Goal: Task Accomplishment & Management: Manage account settings

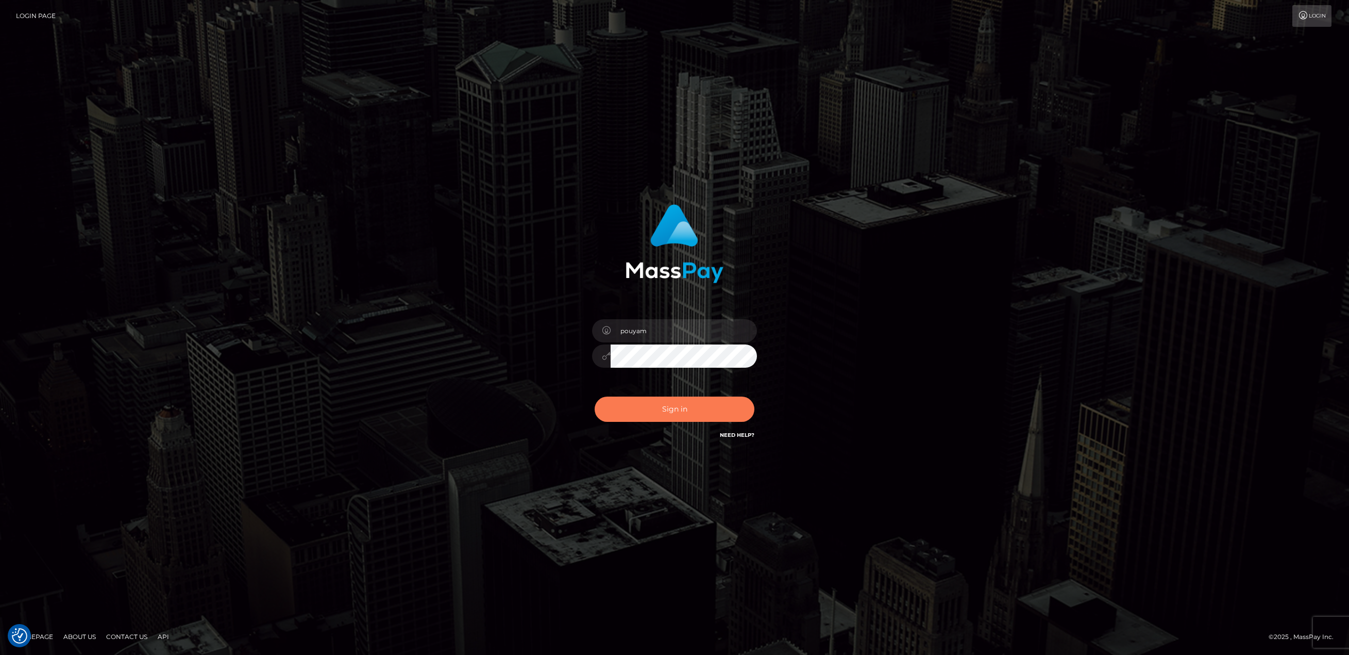
click at [686, 410] on button "Sign in" at bounding box center [675, 408] width 160 height 25
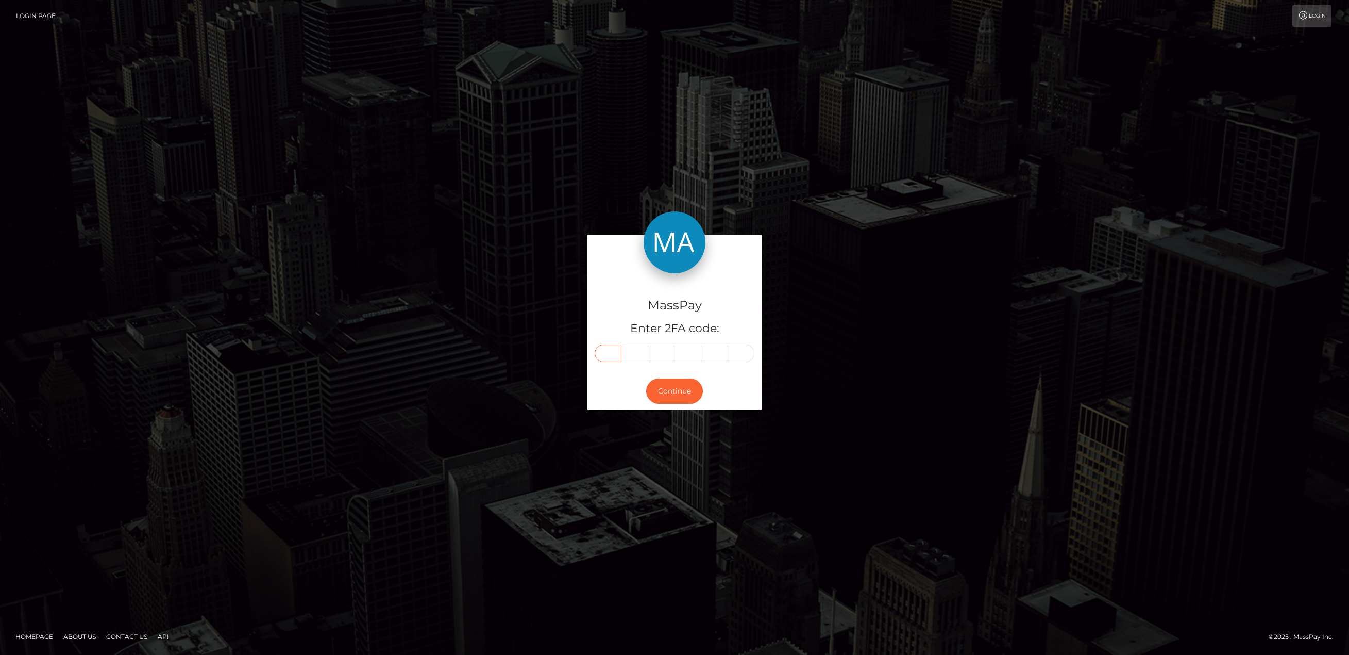
click at [603, 354] on input "text" at bounding box center [608, 353] width 27 height 18
type input "1"
type input "3"
type input "6"
type input "1"
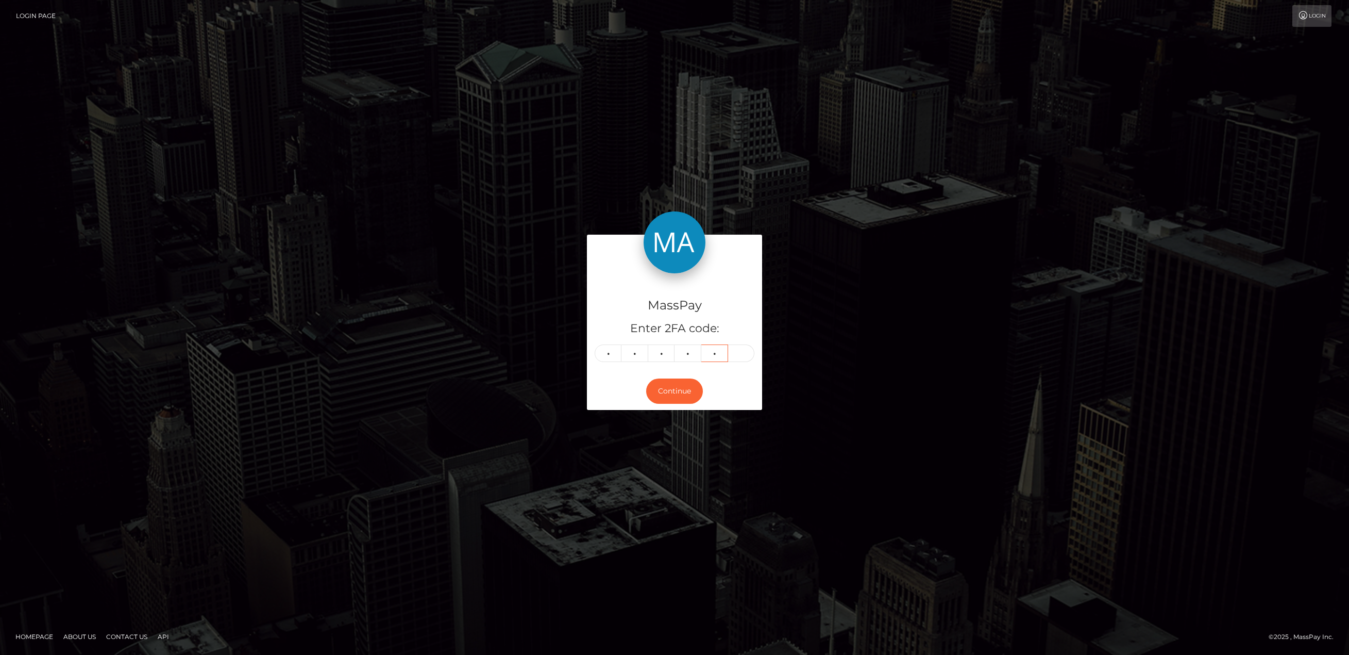
type input "9"
type input "3"
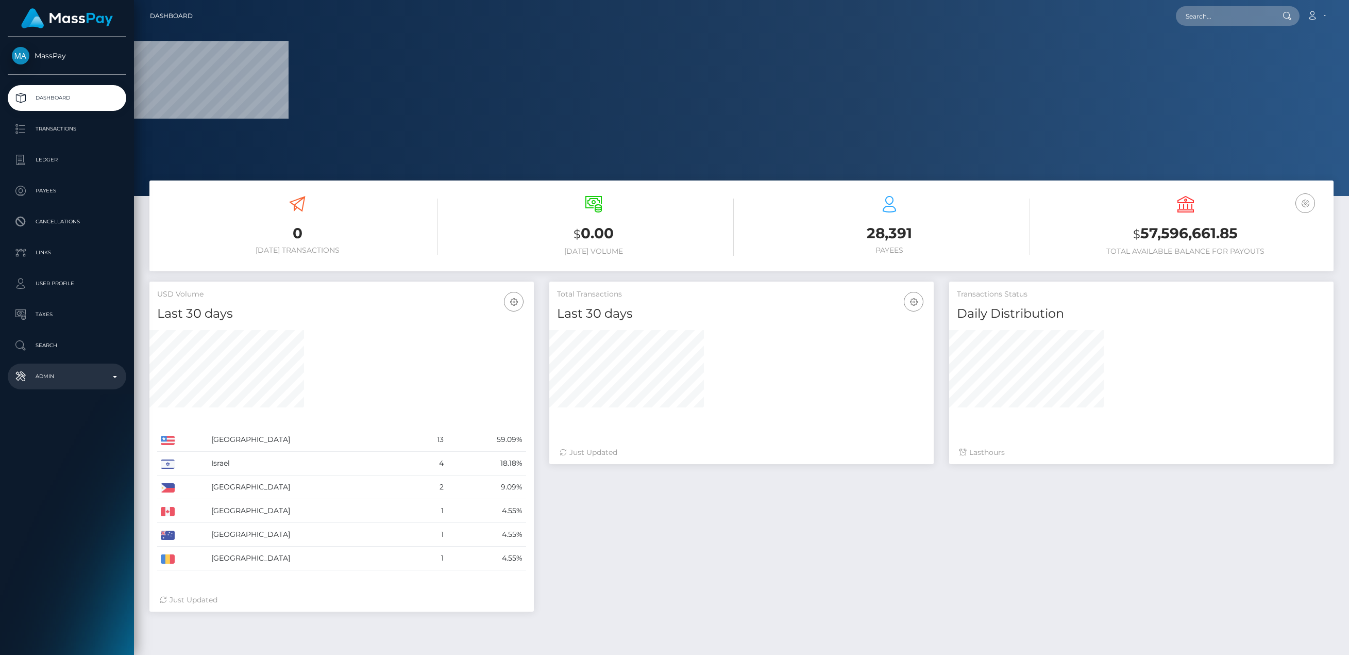
click at [96, 381] on p "Admin" at bounding box center [67, 376] width 110 height 15
click at [93, 412] on span "Clients" at bounding box center [67, 411] width 110 height 12
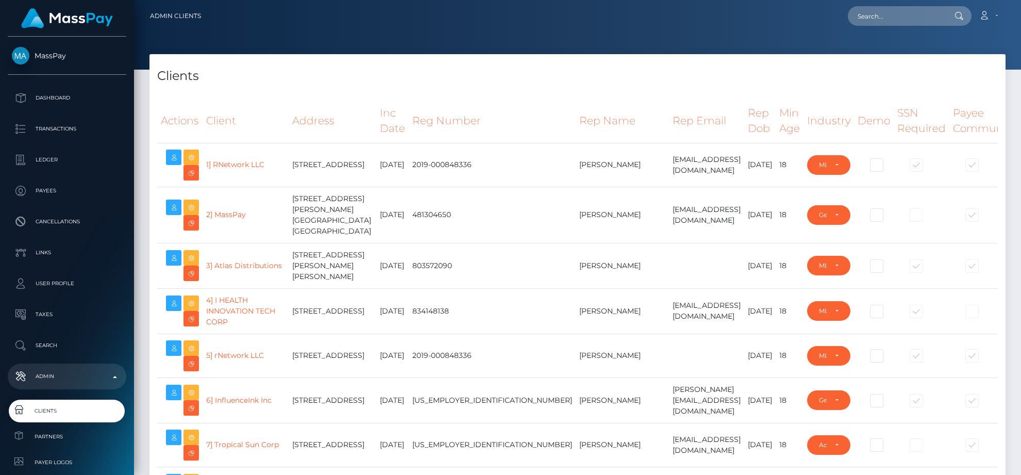
select select "223"
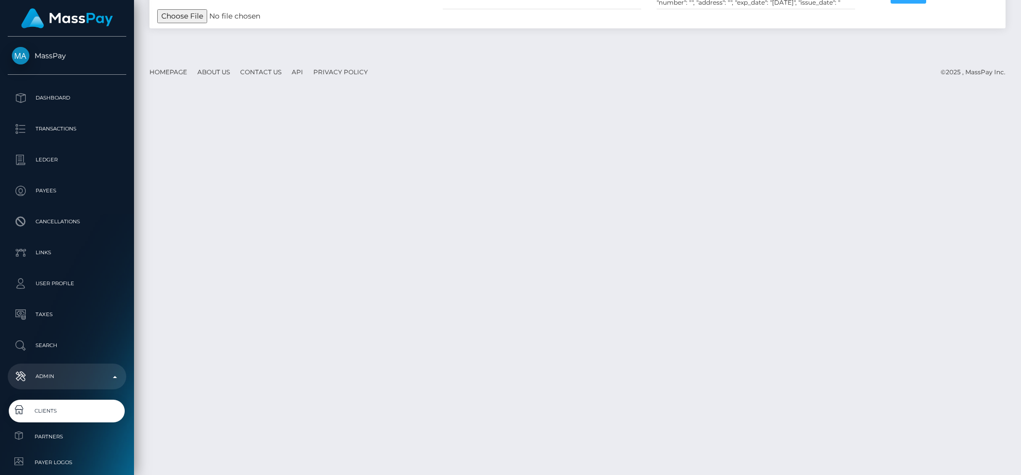
scroll to position [17552, 0]
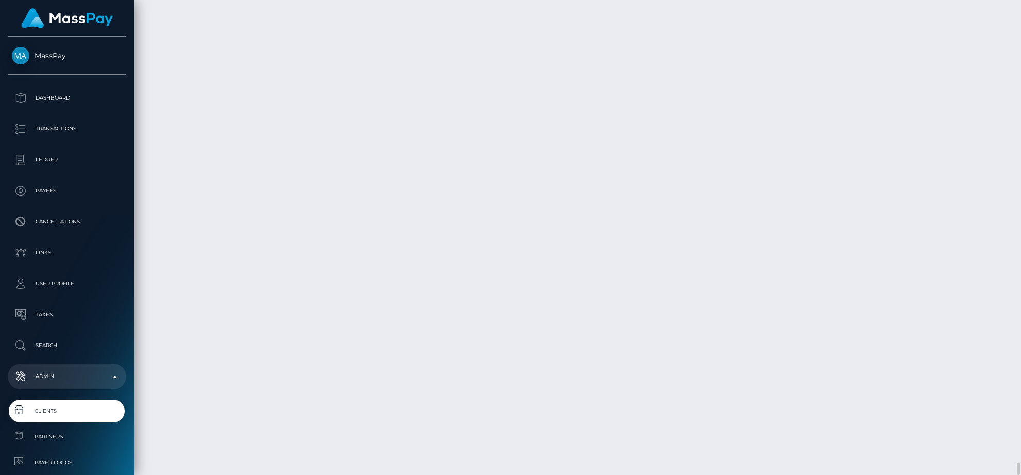
type input "pouyam"
